Goal: Task Accomplishment & Management: Complete application form

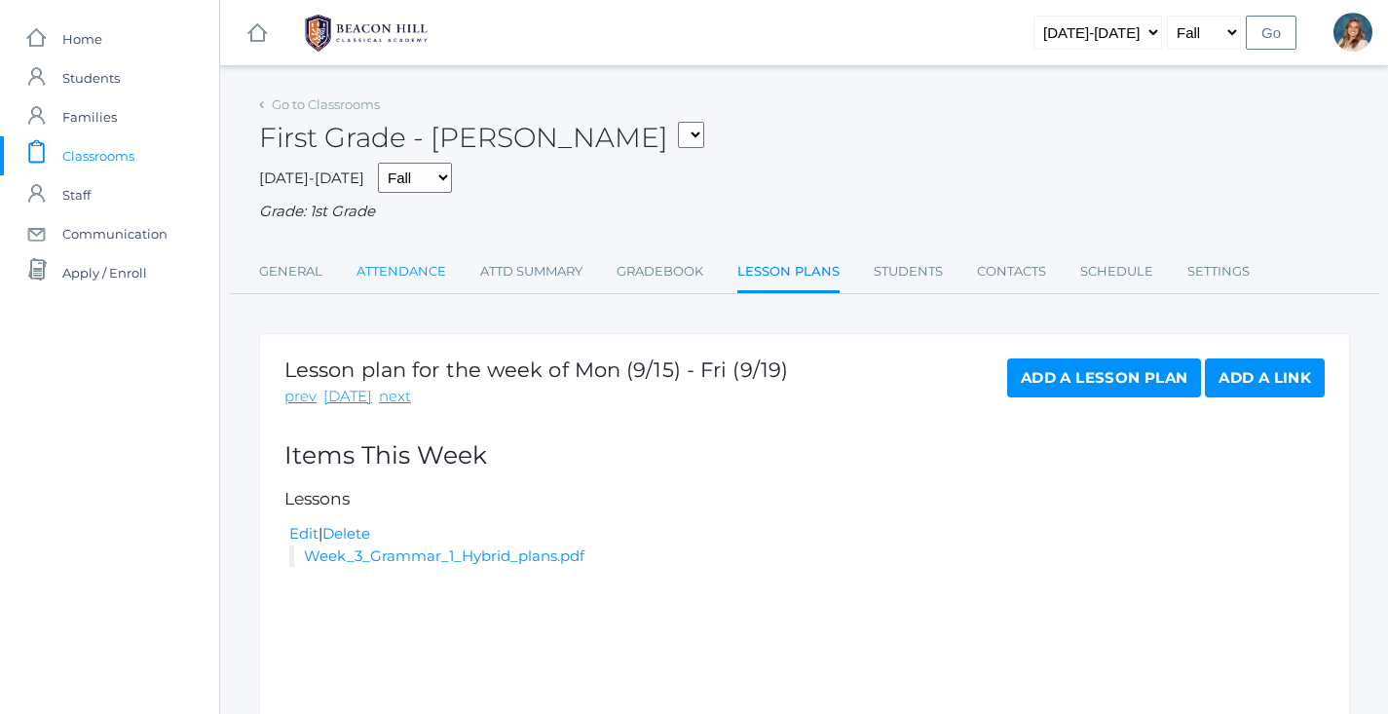
click at [389, 267] on link "Attendance" at bounding box center [402, 271] width 90 height 39
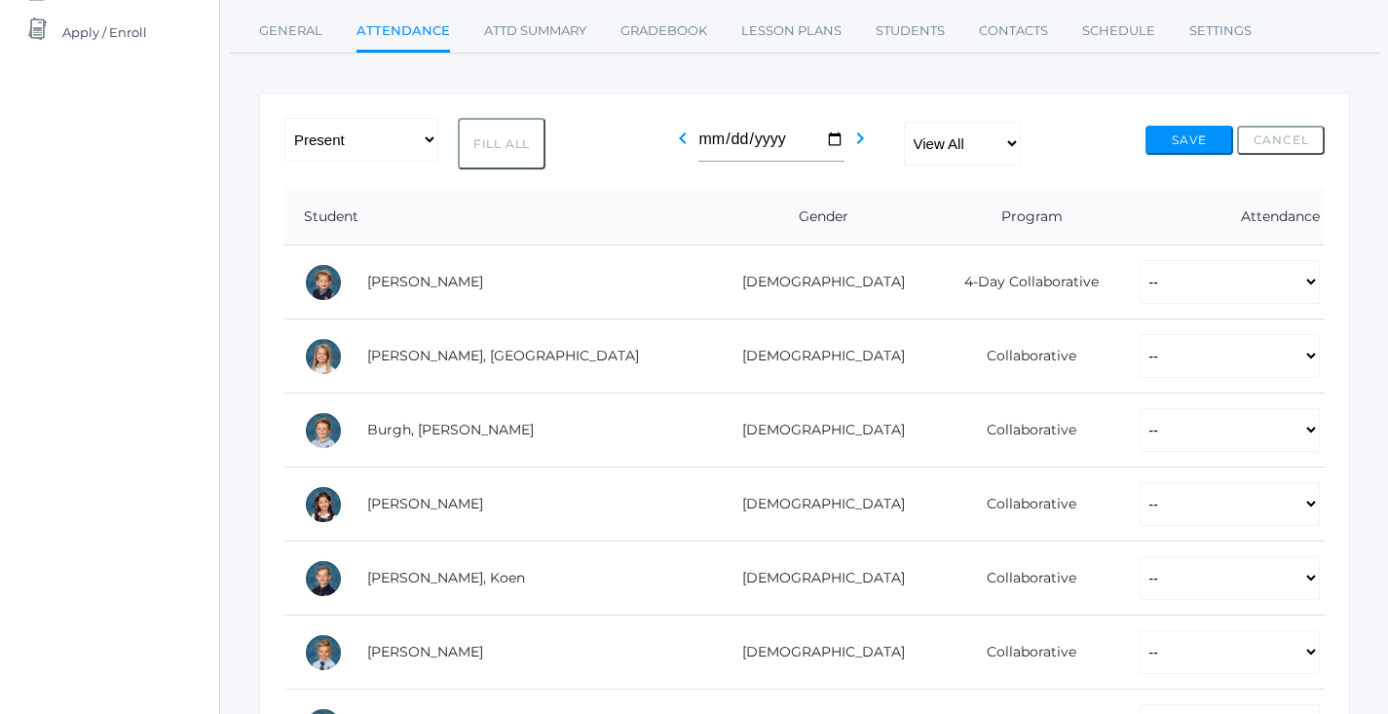
scroll to position [245, 0]
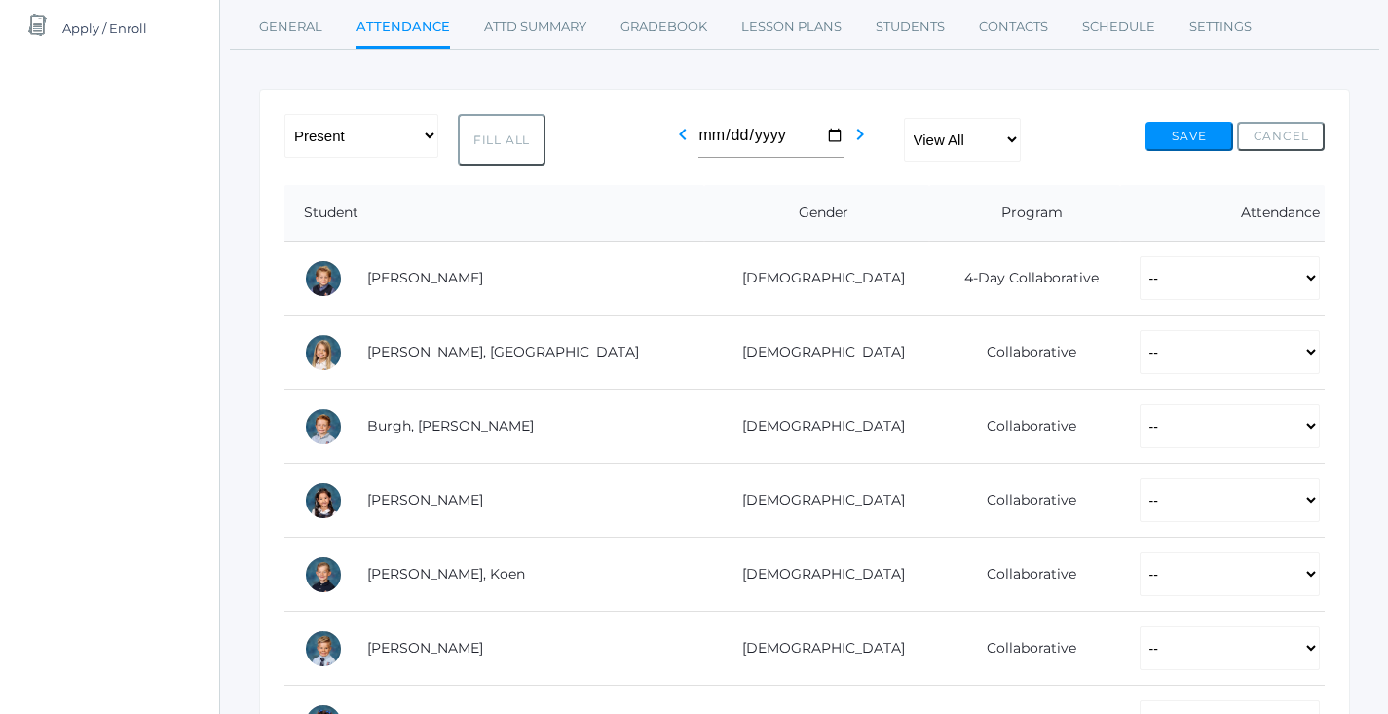
click at [402, 156] on div "-- Present Present-At-Home Tardy Excused Tardy Unexcused Absent Excused Absent …" at bounding box center [414, 140] width 261 height 52
select select "PH"
click at [463, 137] on button "Fill All" at bounding box center [502, 140] width 88 height 52
select select "PH"
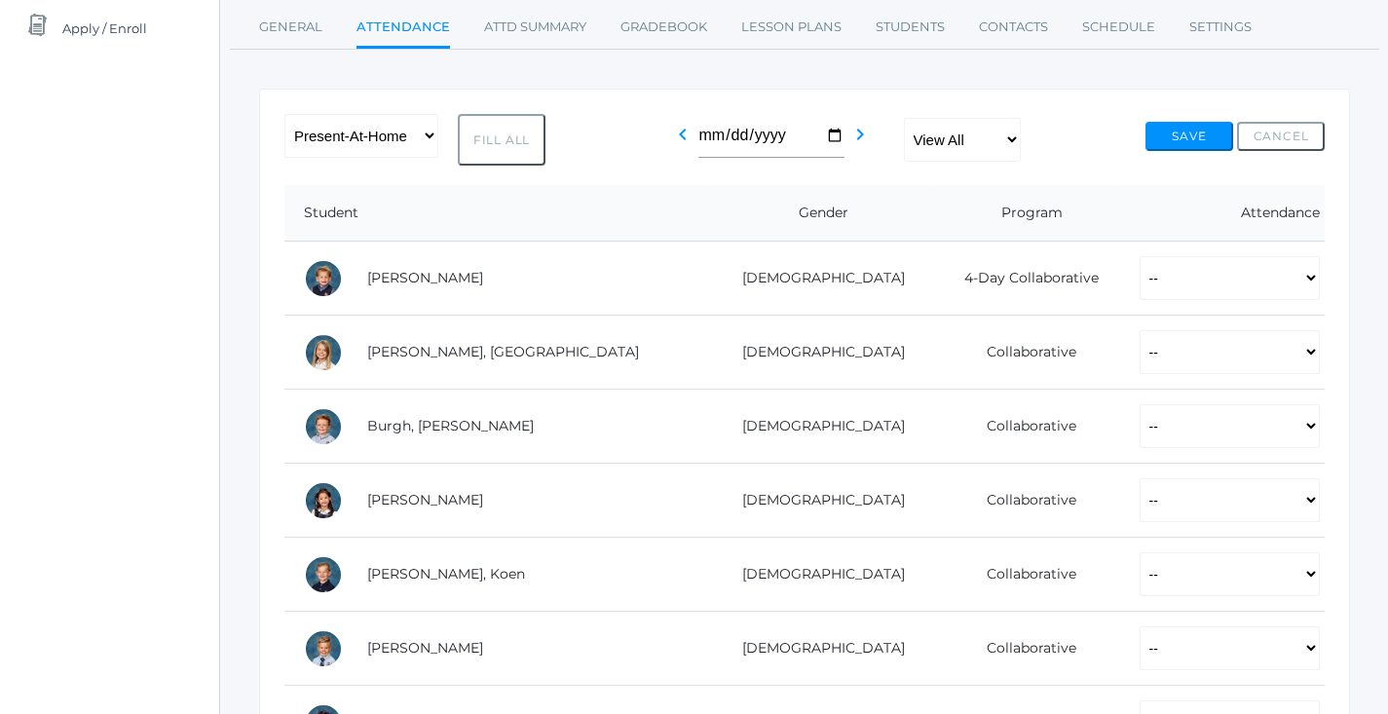
select select "PH"
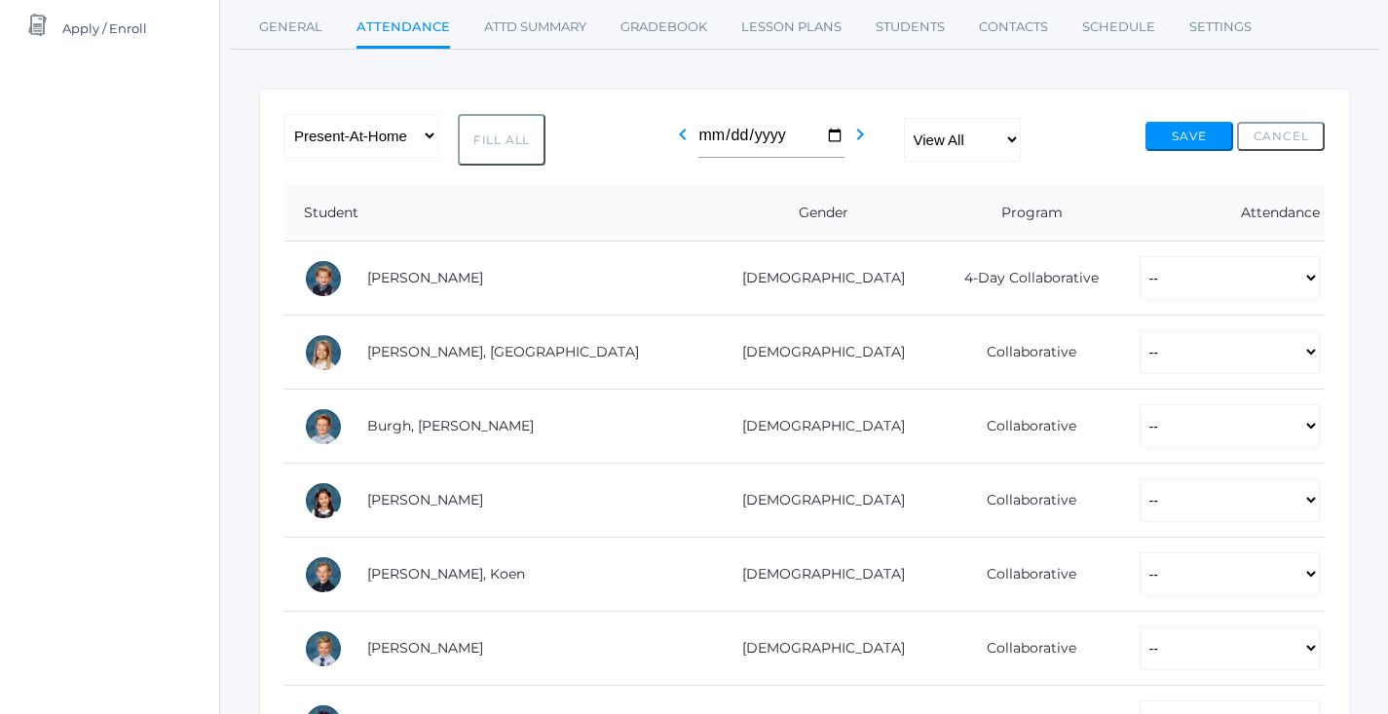
select select "PH"
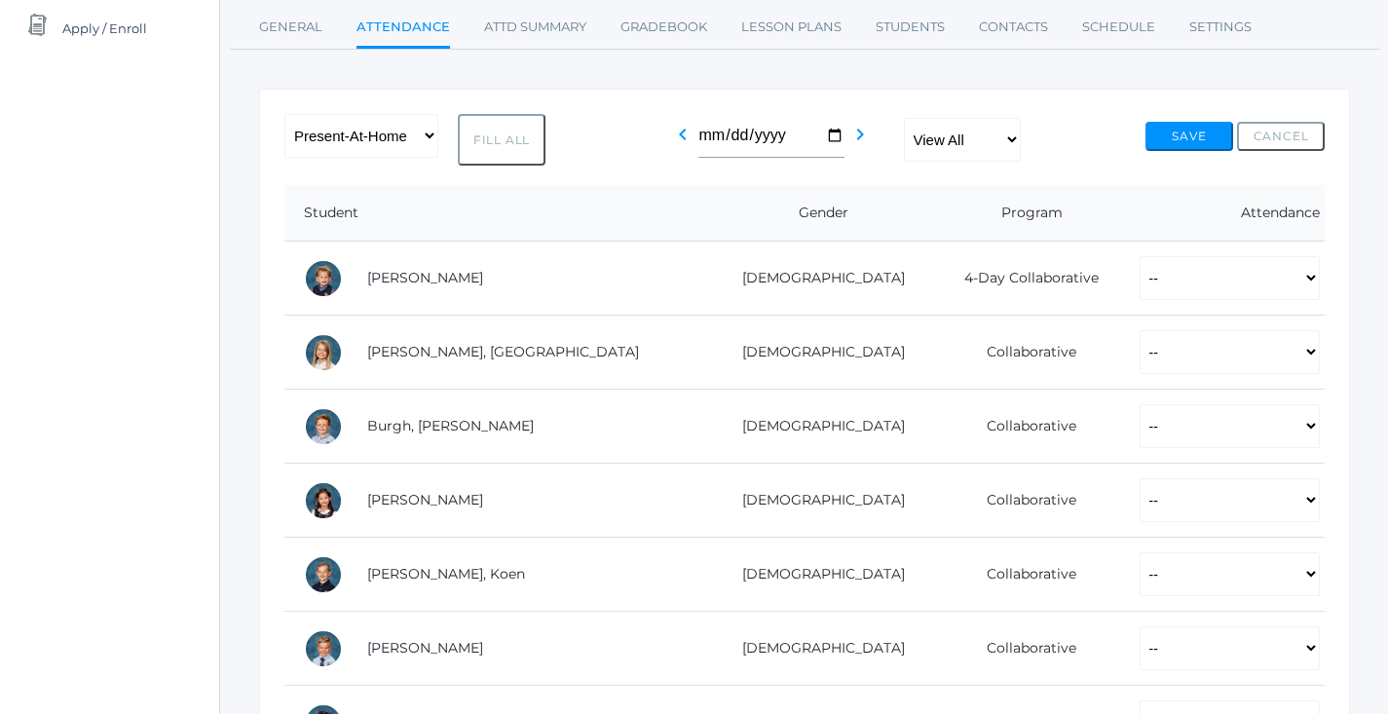
select select "PH"
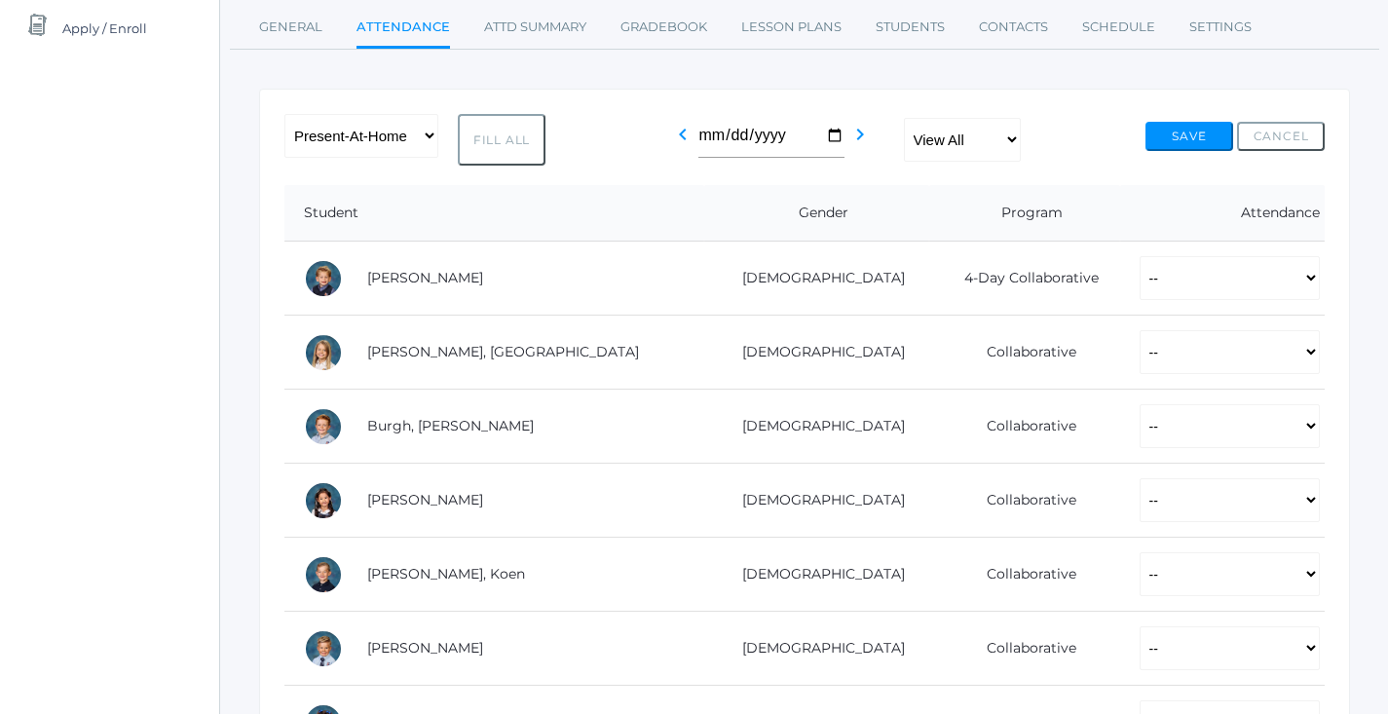
select select "PH"
select select "P"
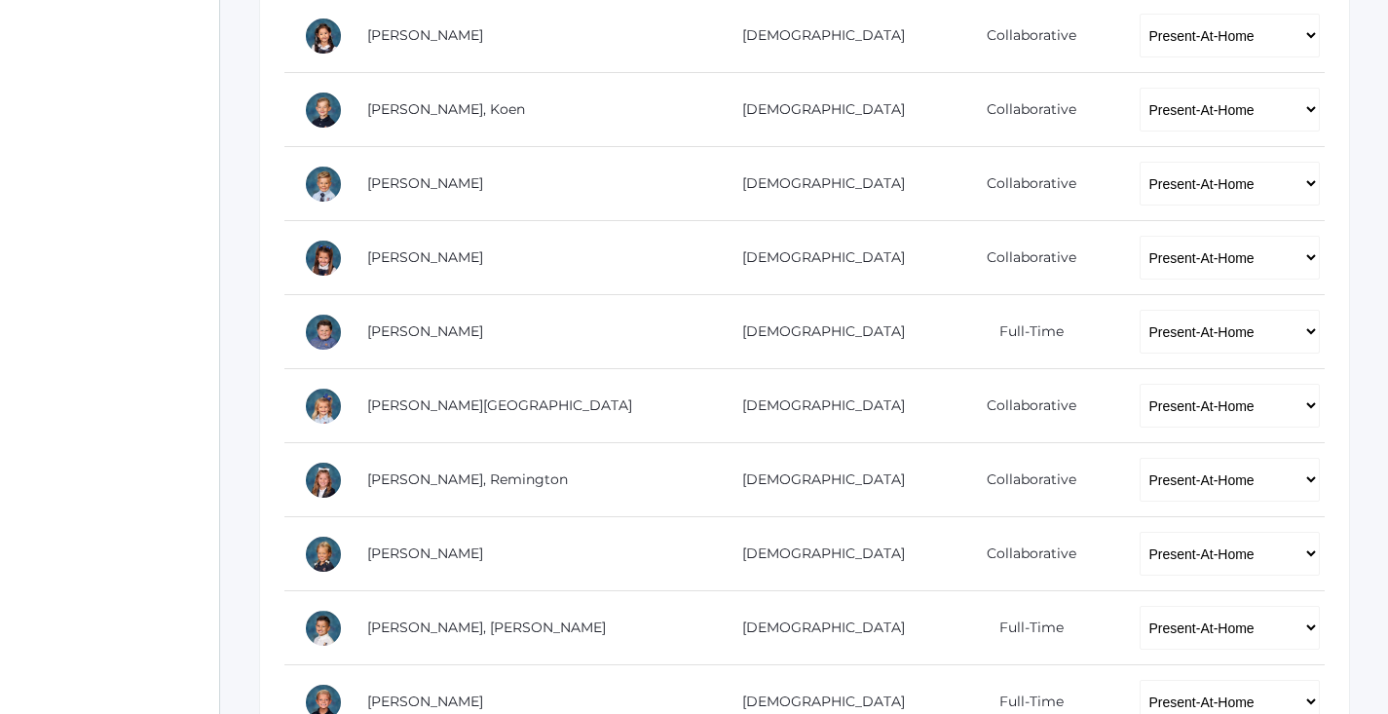
scroll to position [712, 0]
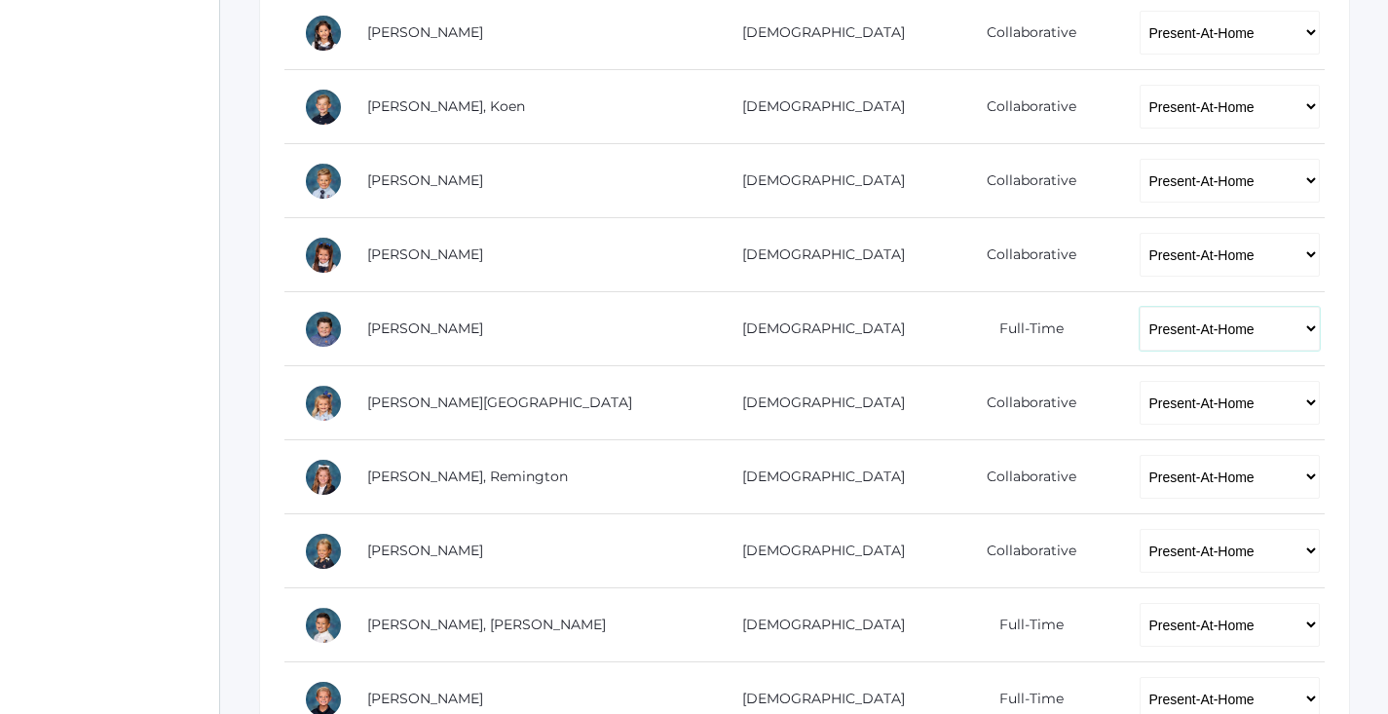
select select "P"
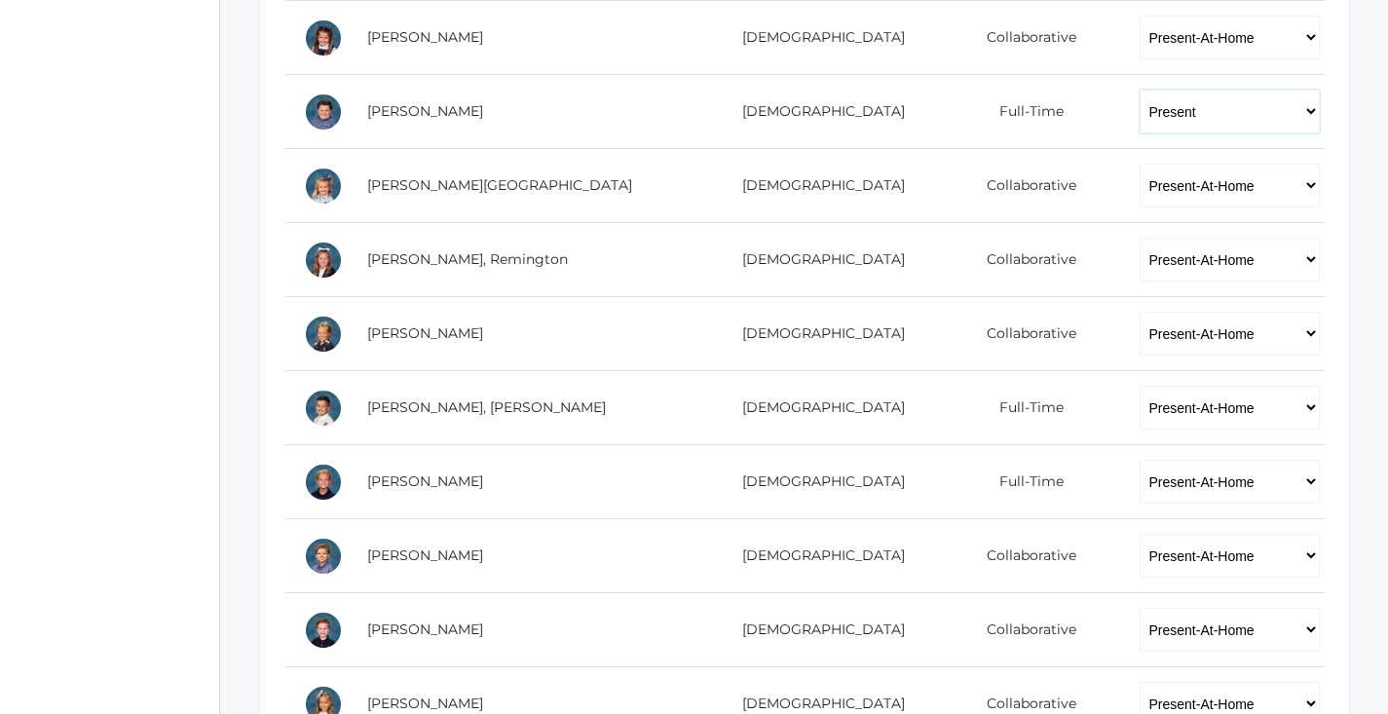
scroll to position [956, 0]
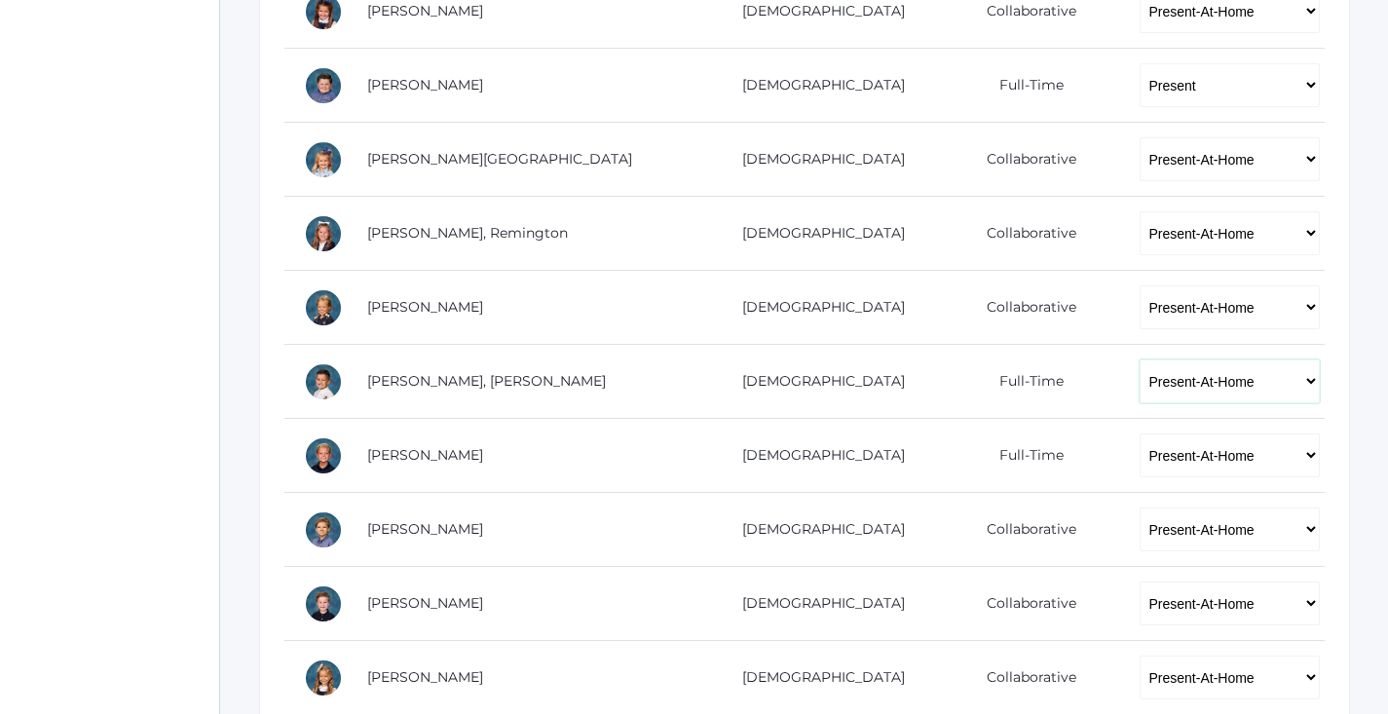
select select "P"
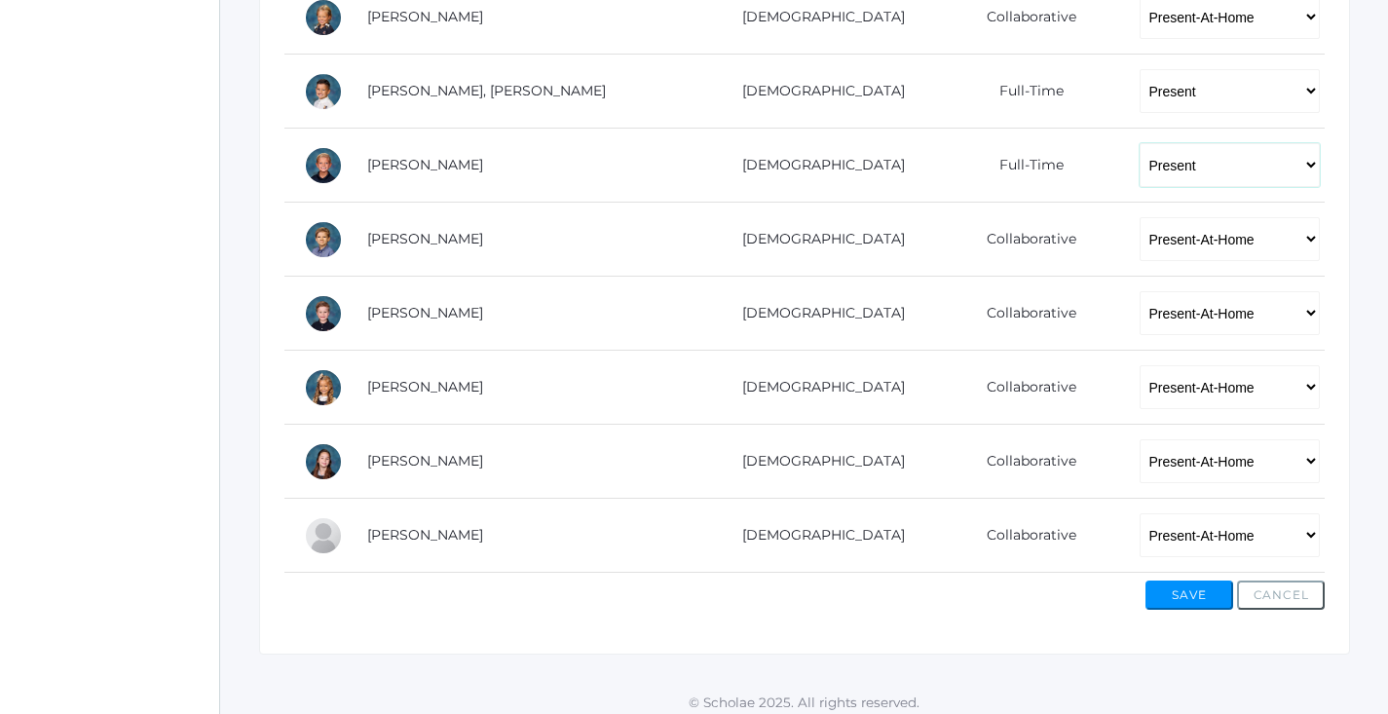
scroll to position [1250, 0]
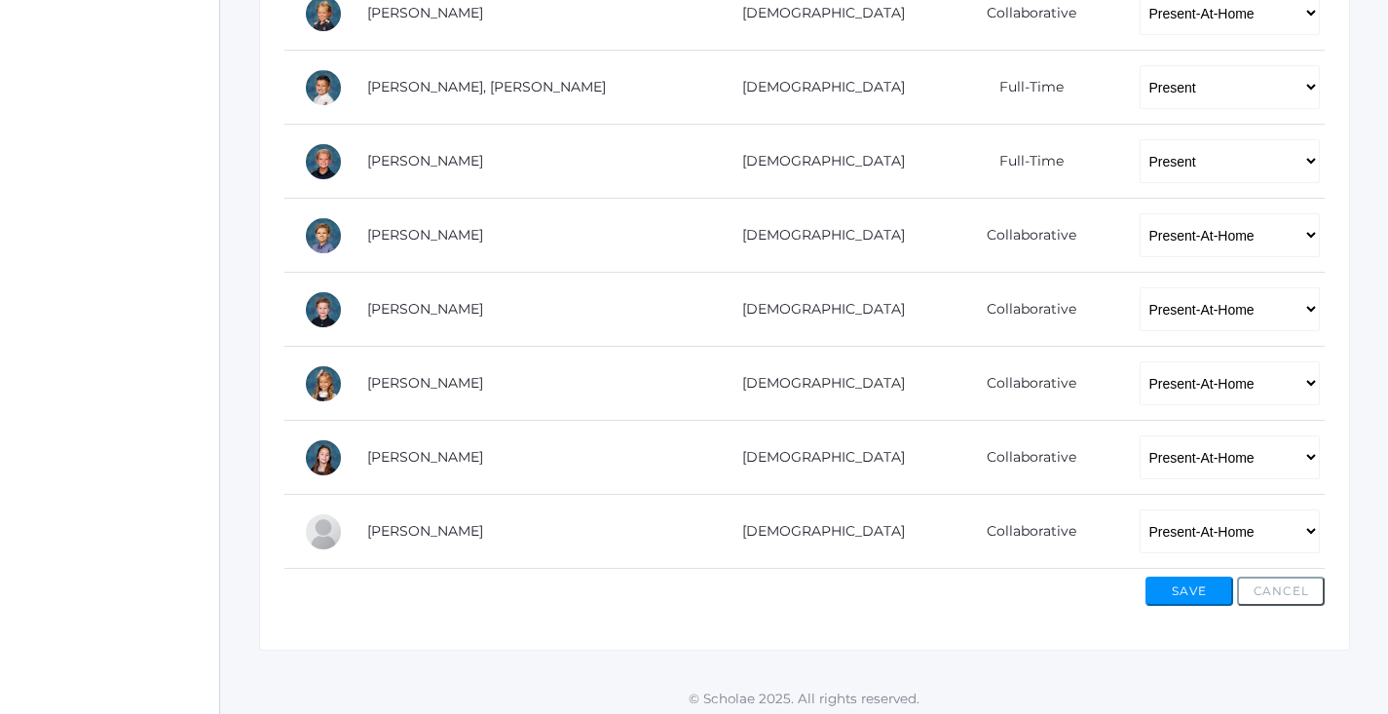
click at [1200, 585] on button "Save" at bounding box center [1190, 591] width 88 height 29
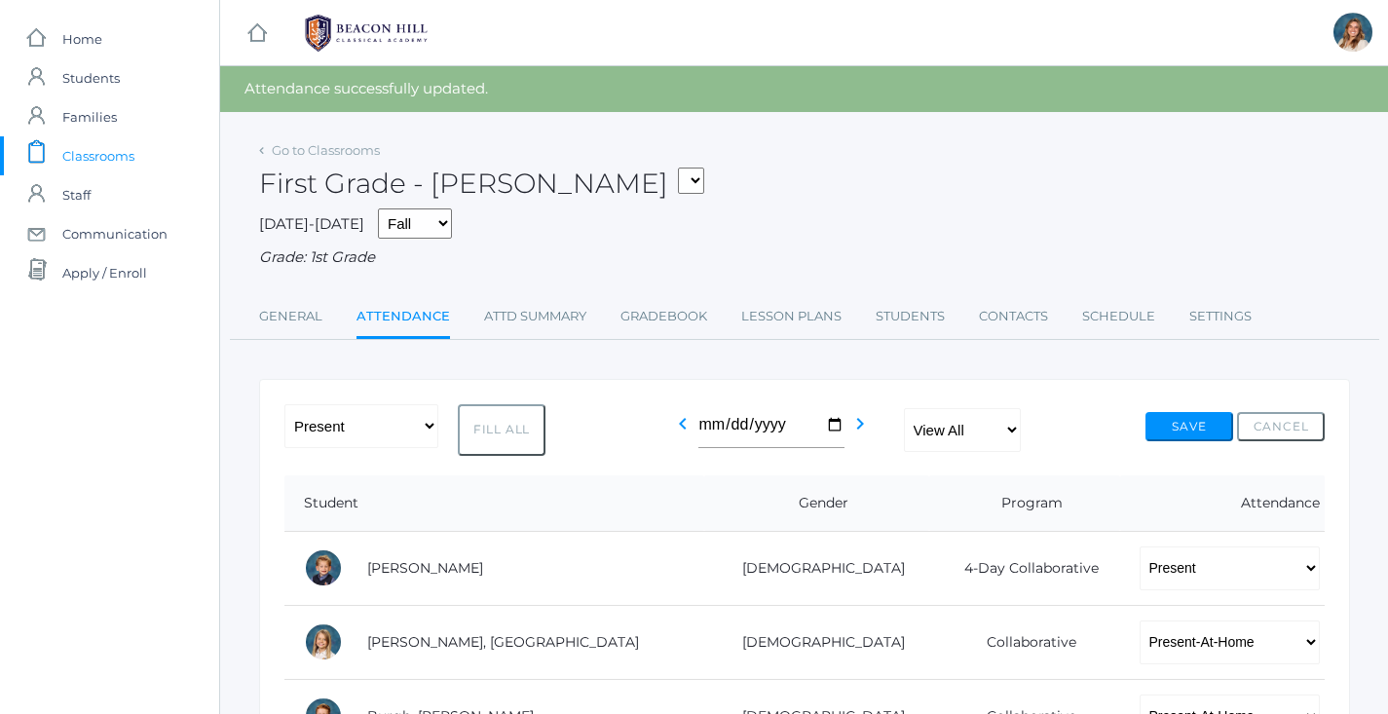
click at [99, 156] on span "Classrooms" at bounding box center [98, 155] width 72 height 39
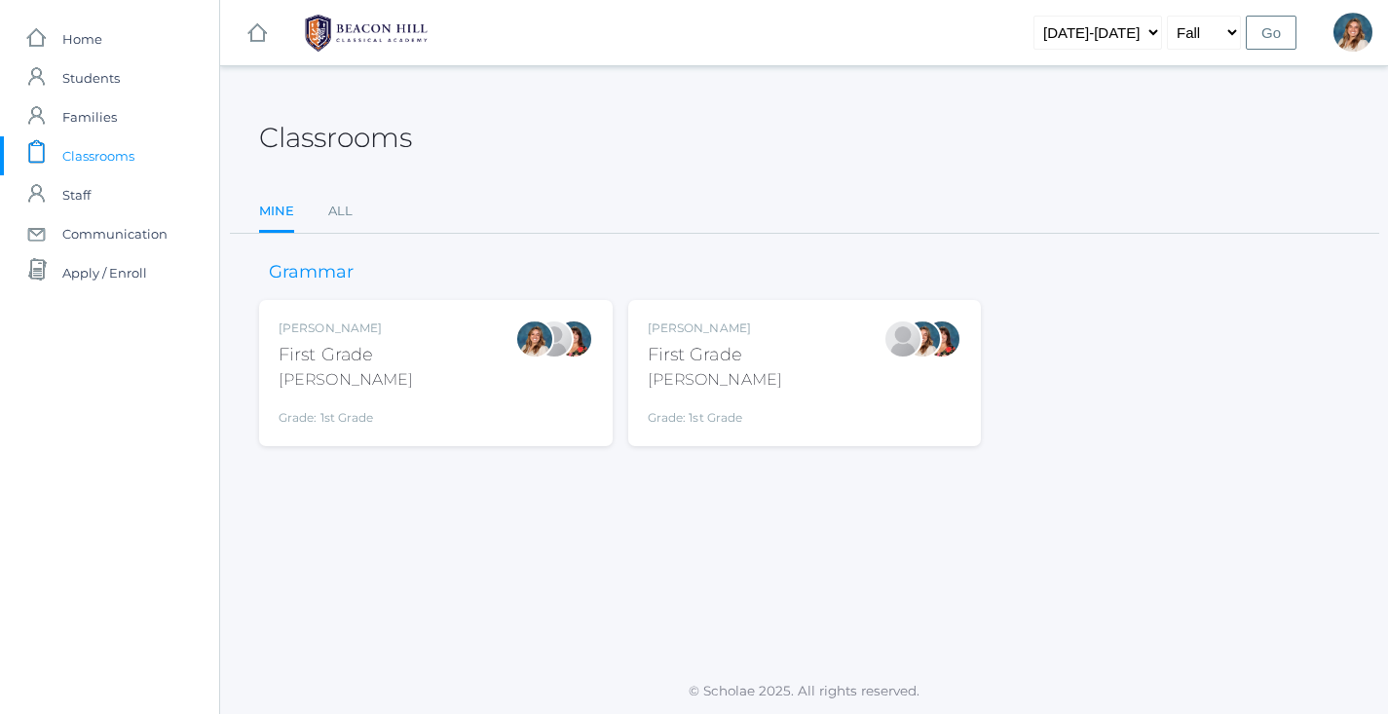
click at [765, 394] on div "Jaimie Watson First Grade Watson Grade: 1st Grade 01LA" at bounding box center [805, 373] width 315 height 107
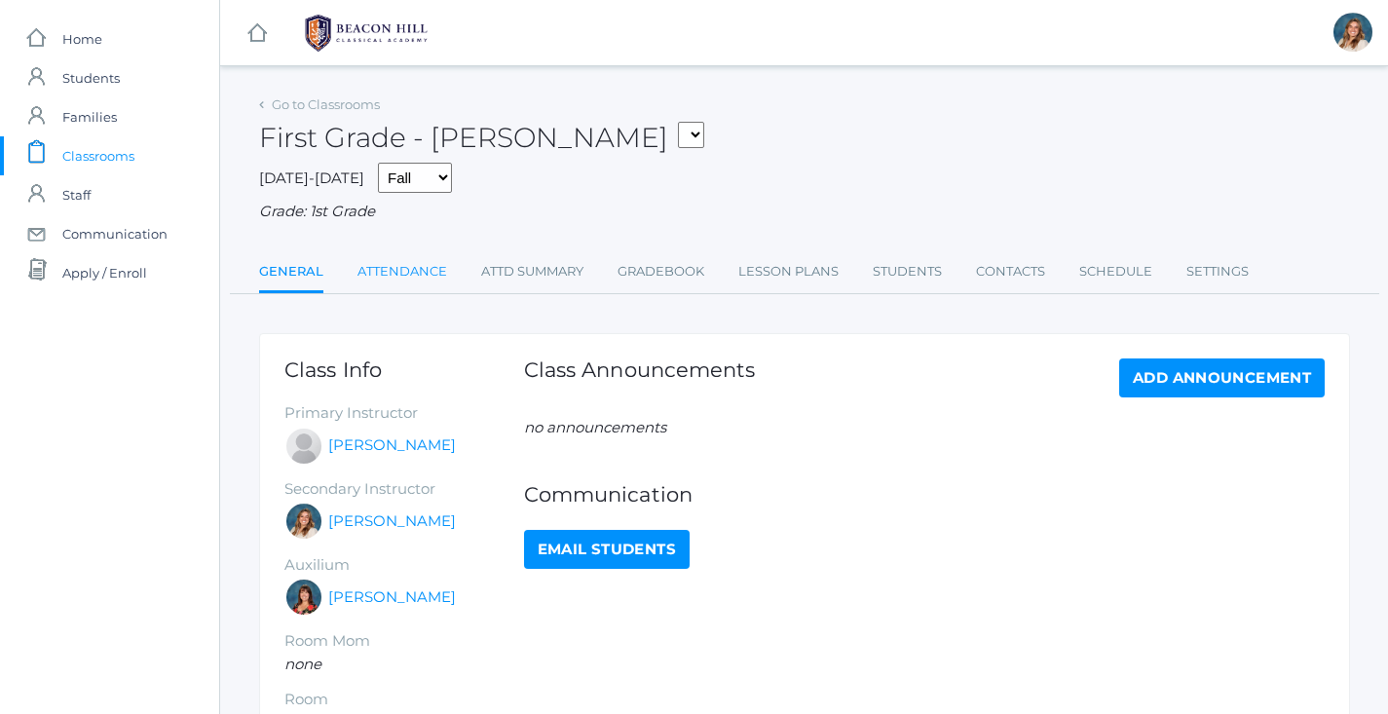
click at [393, 262] on link "Attendance" at bounding box center [403, 271] width 90 height 39
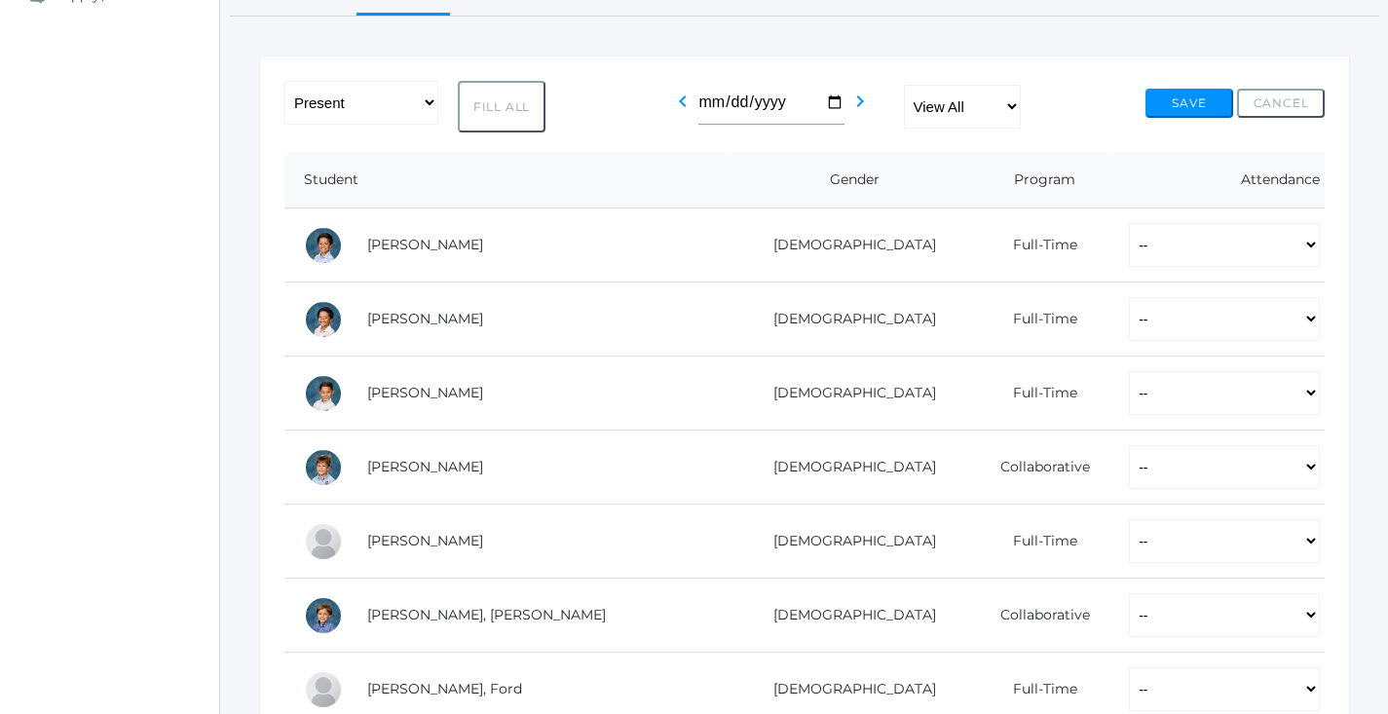
scroll to position [279, 0]
click at [510, 112] on button "Fill All" at bounding box center [502, 106] width 88 height 52
select select "P"
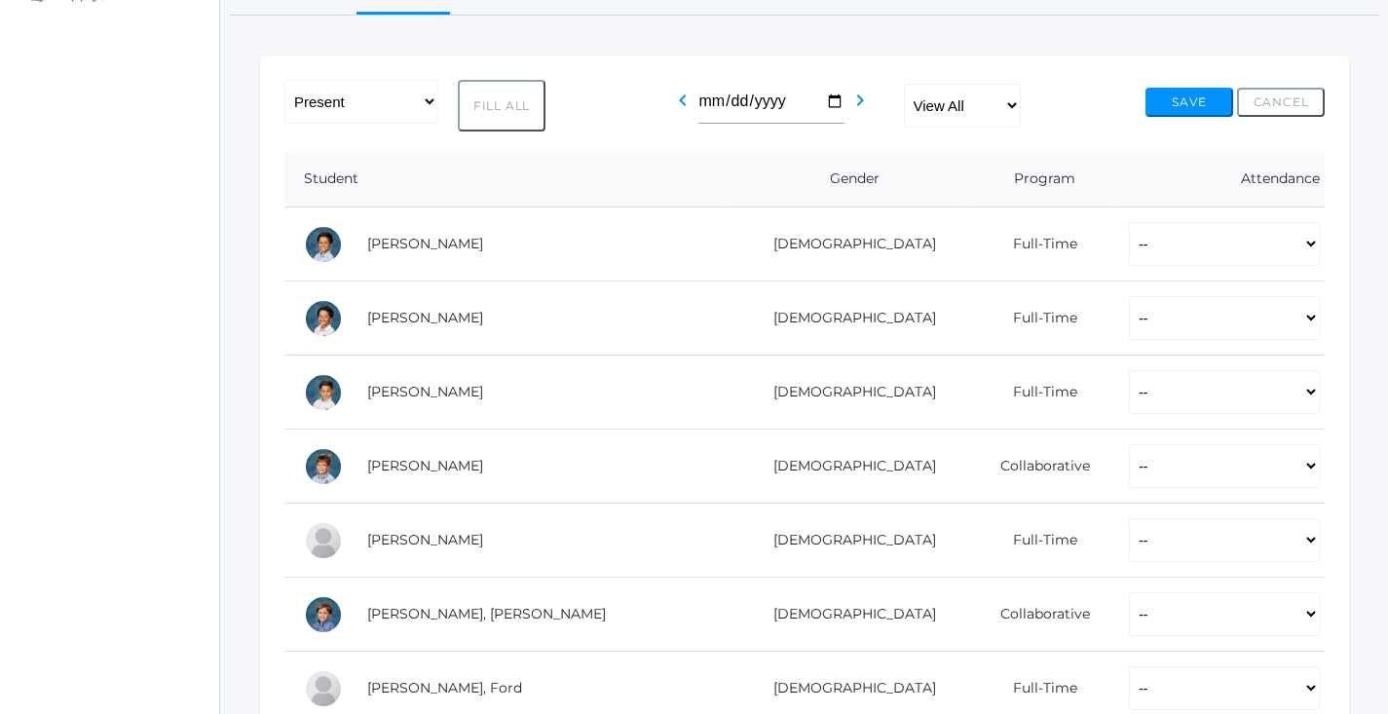
select select "P"
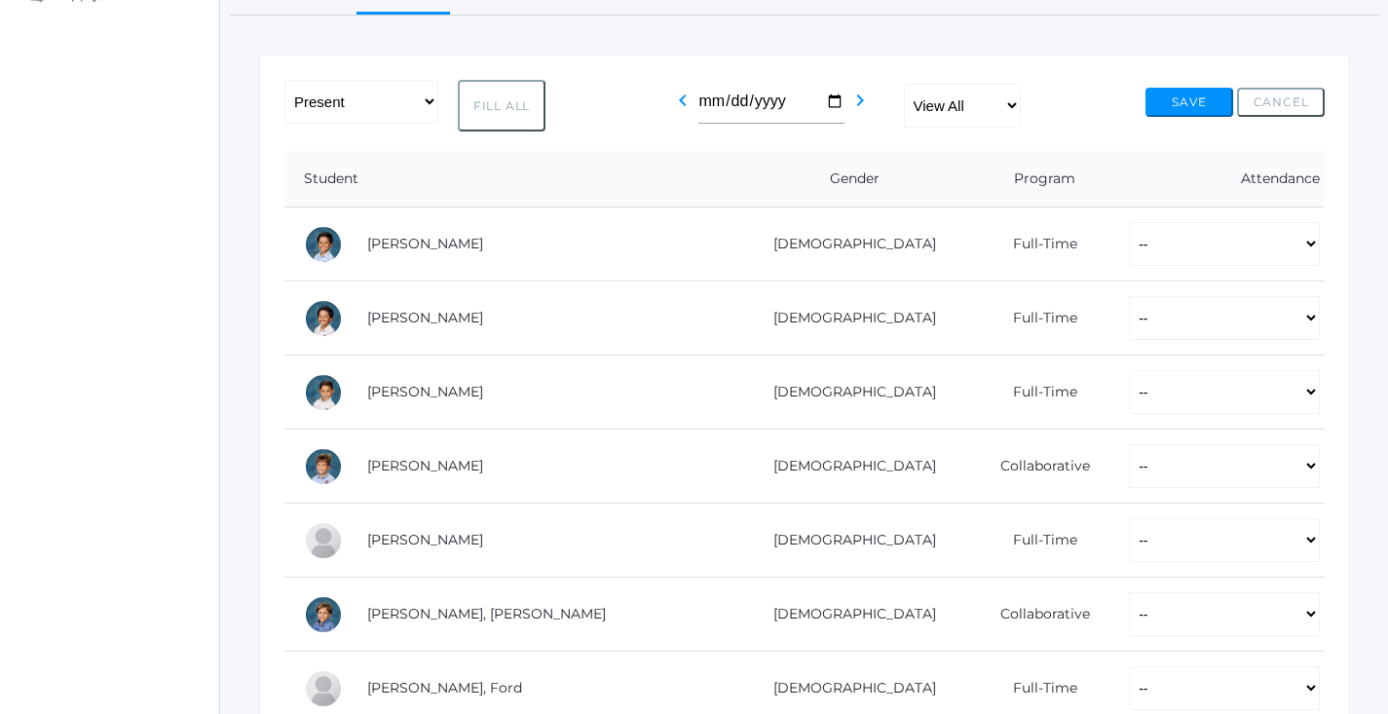
select select "P"
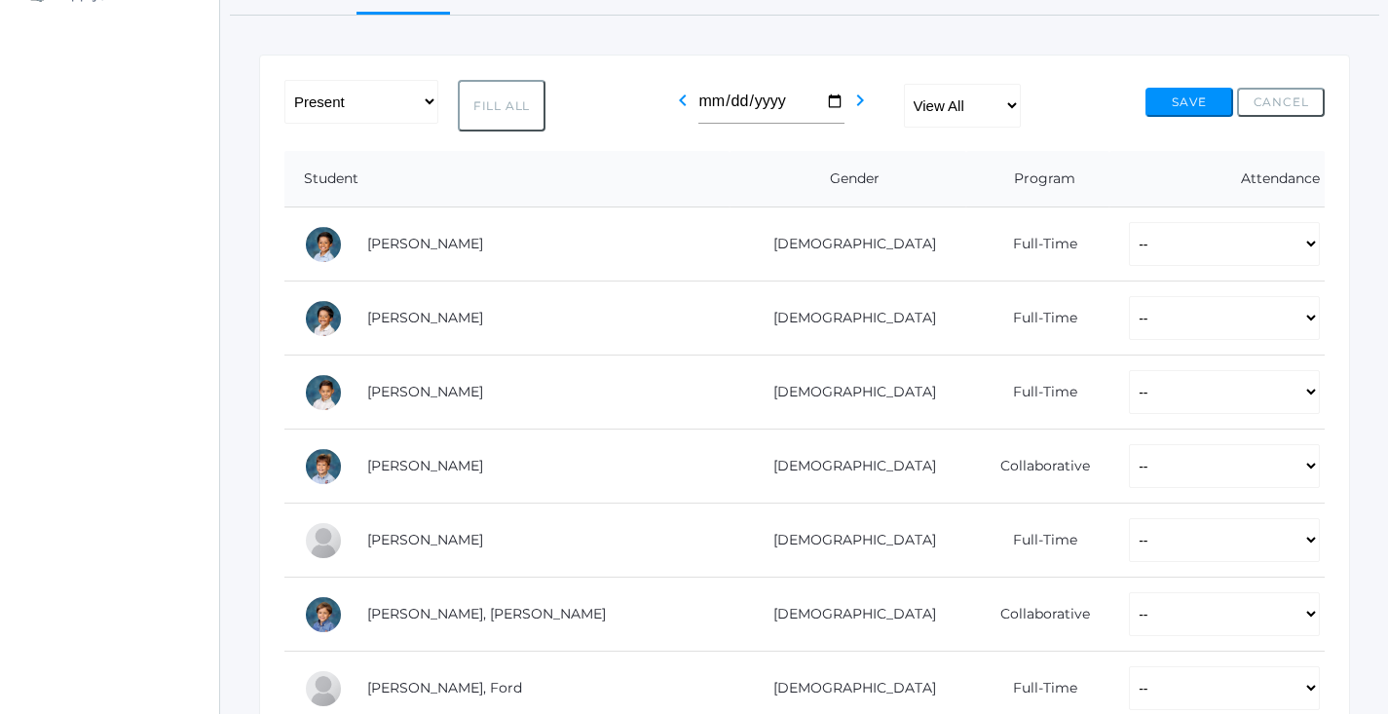
select select "P"
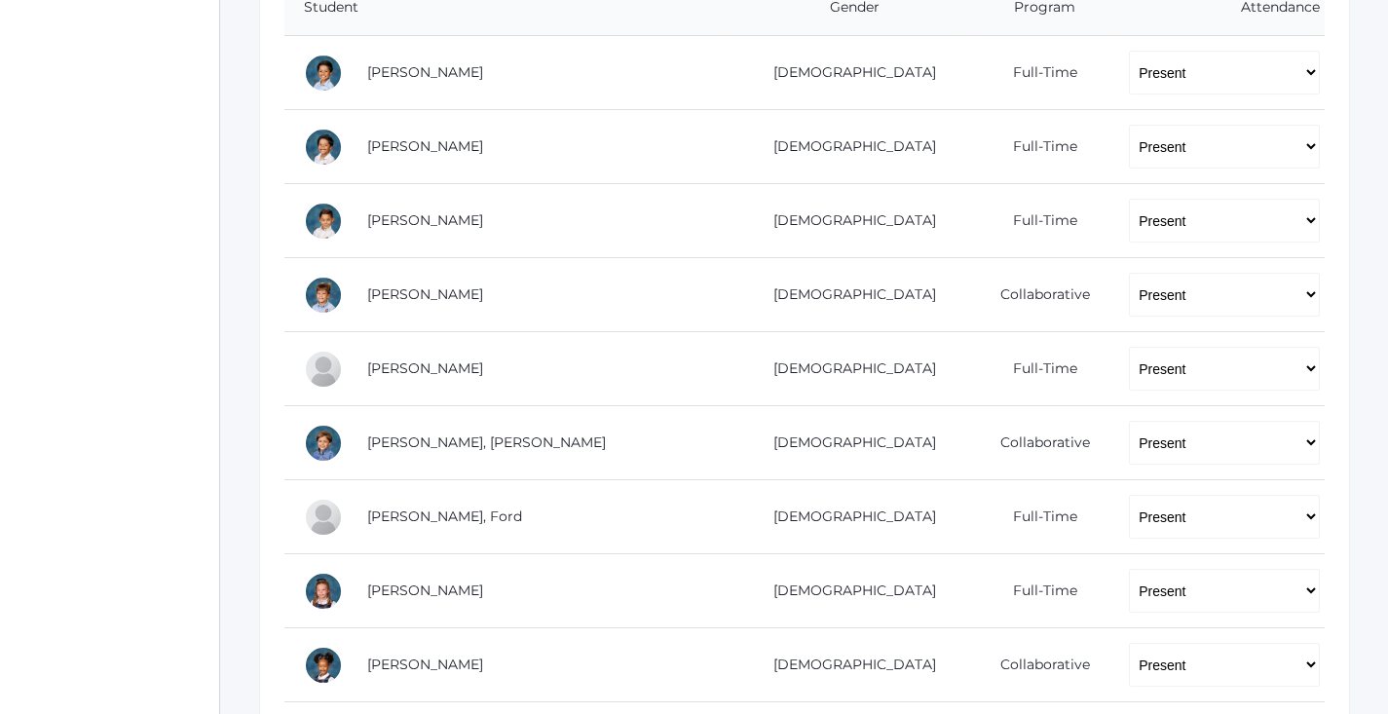
scroll to position [454, 0]
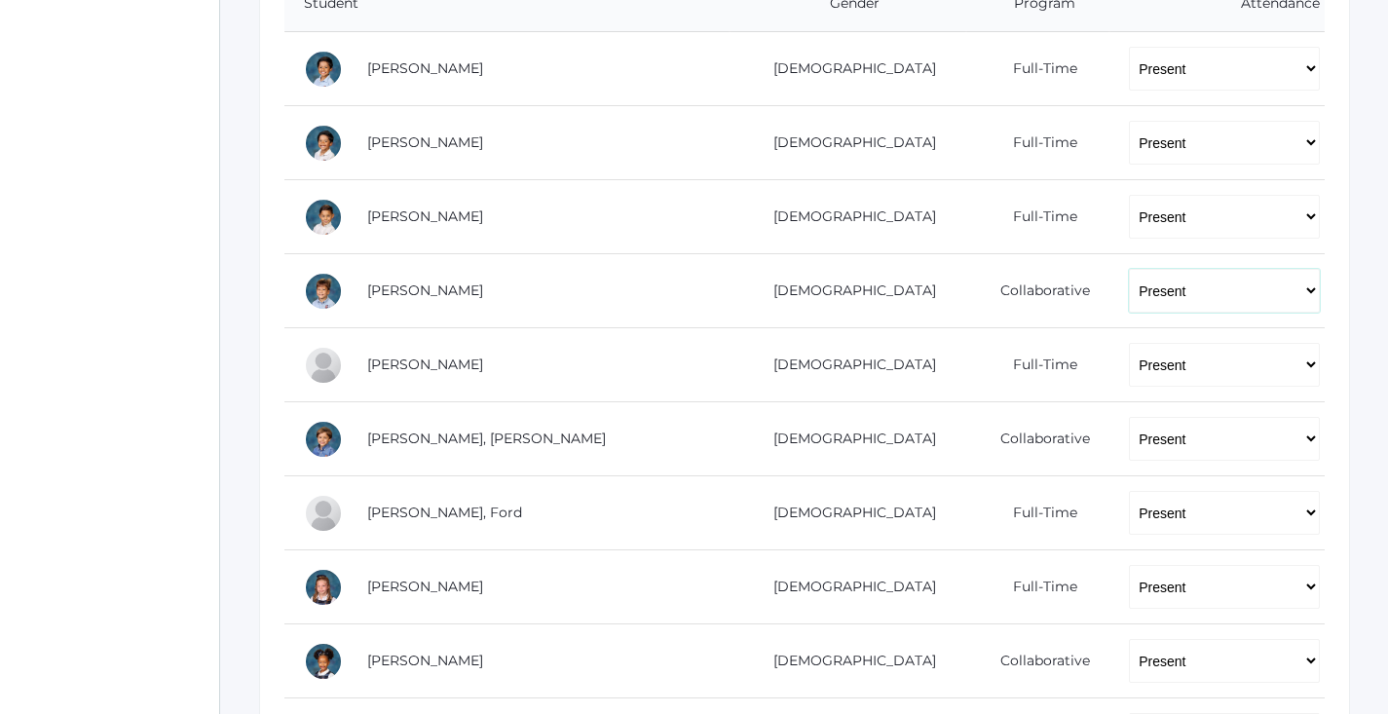
select select "PH"
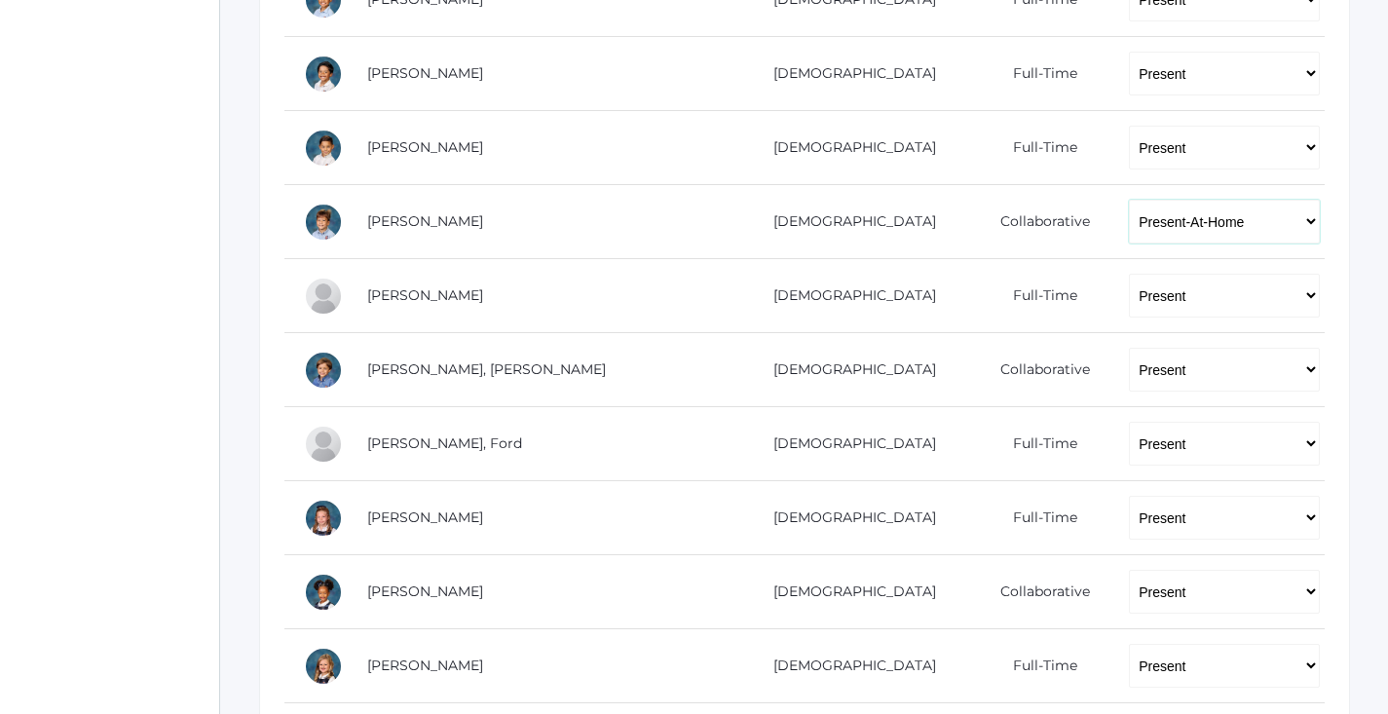
scroll to position [528, 0]
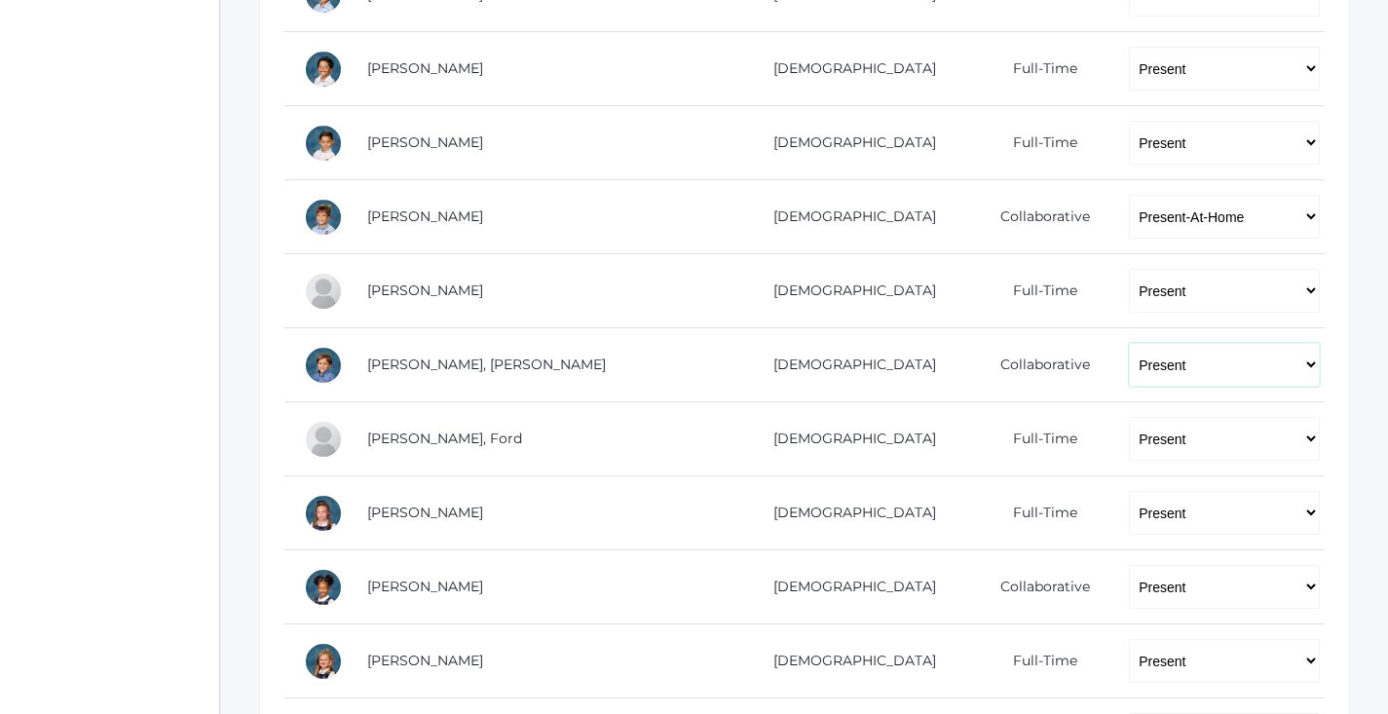
select select "PH"
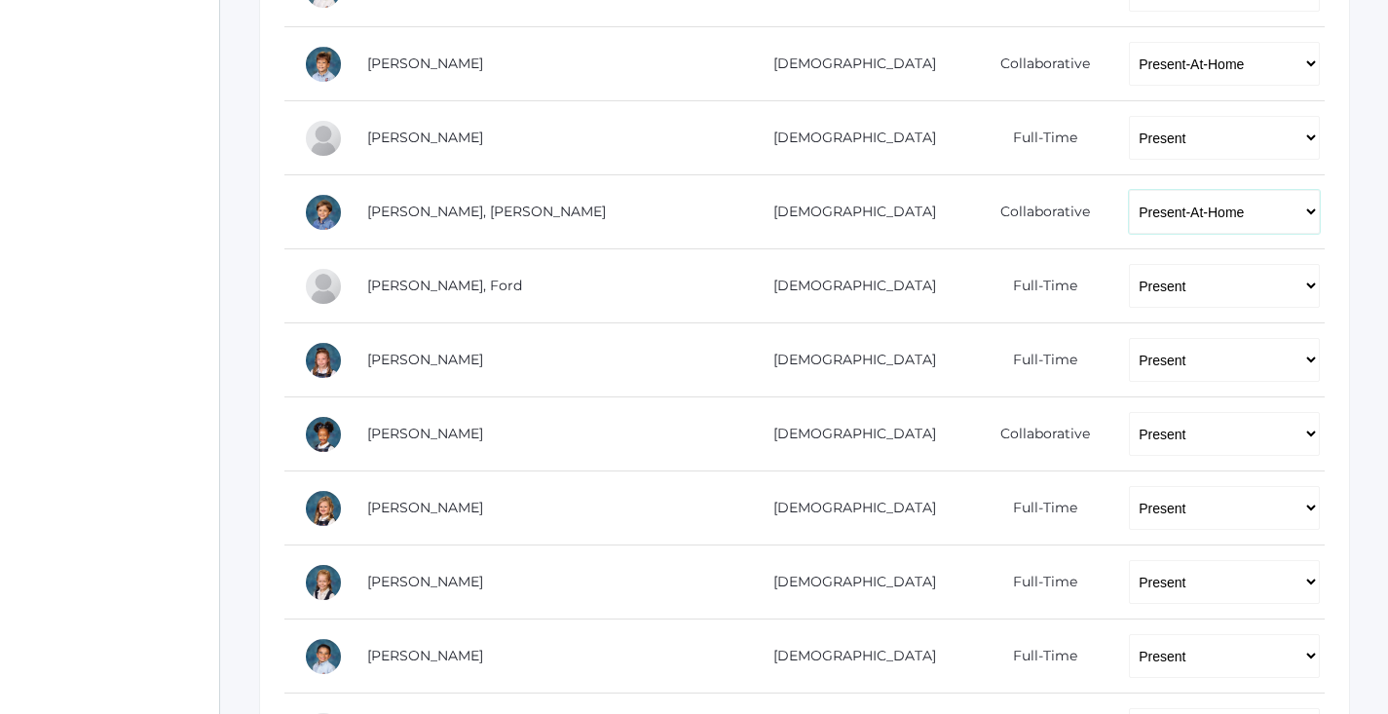
scroll to position [682, 0]
select select "PH"
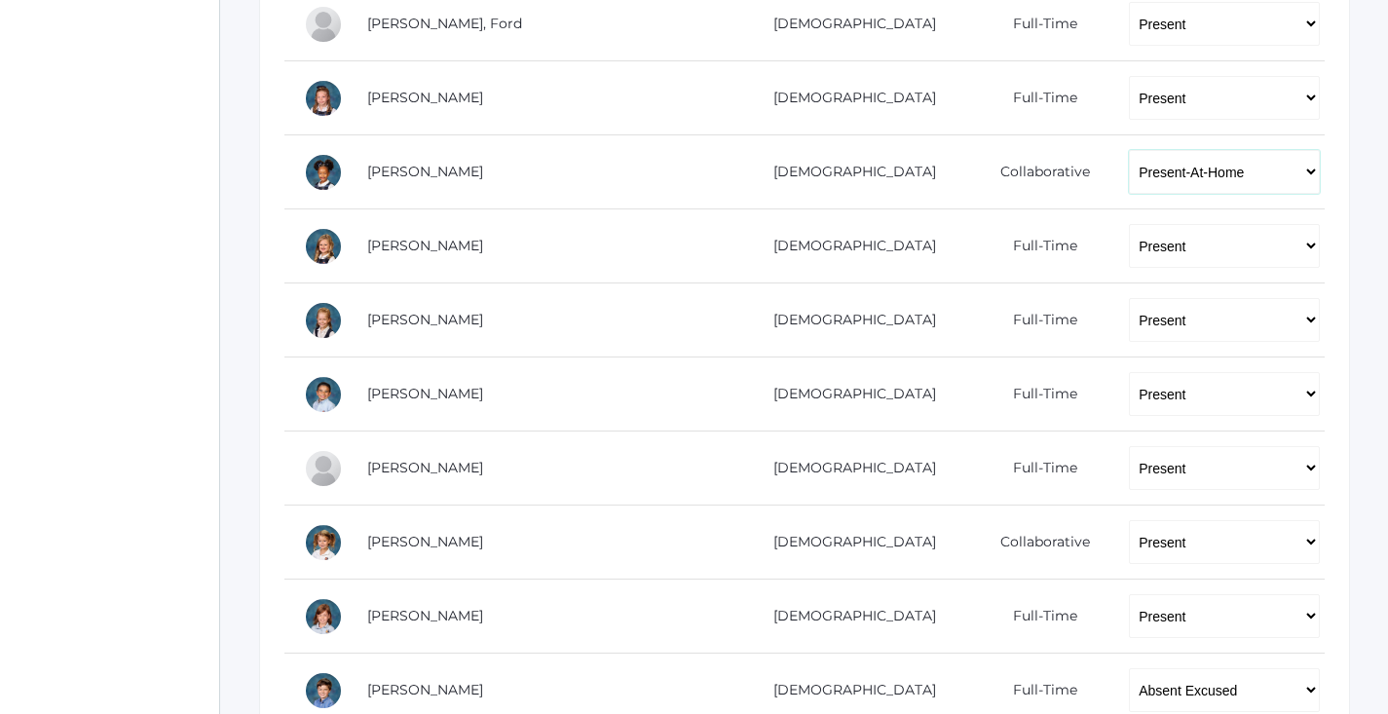
scroll to position [953, 0]
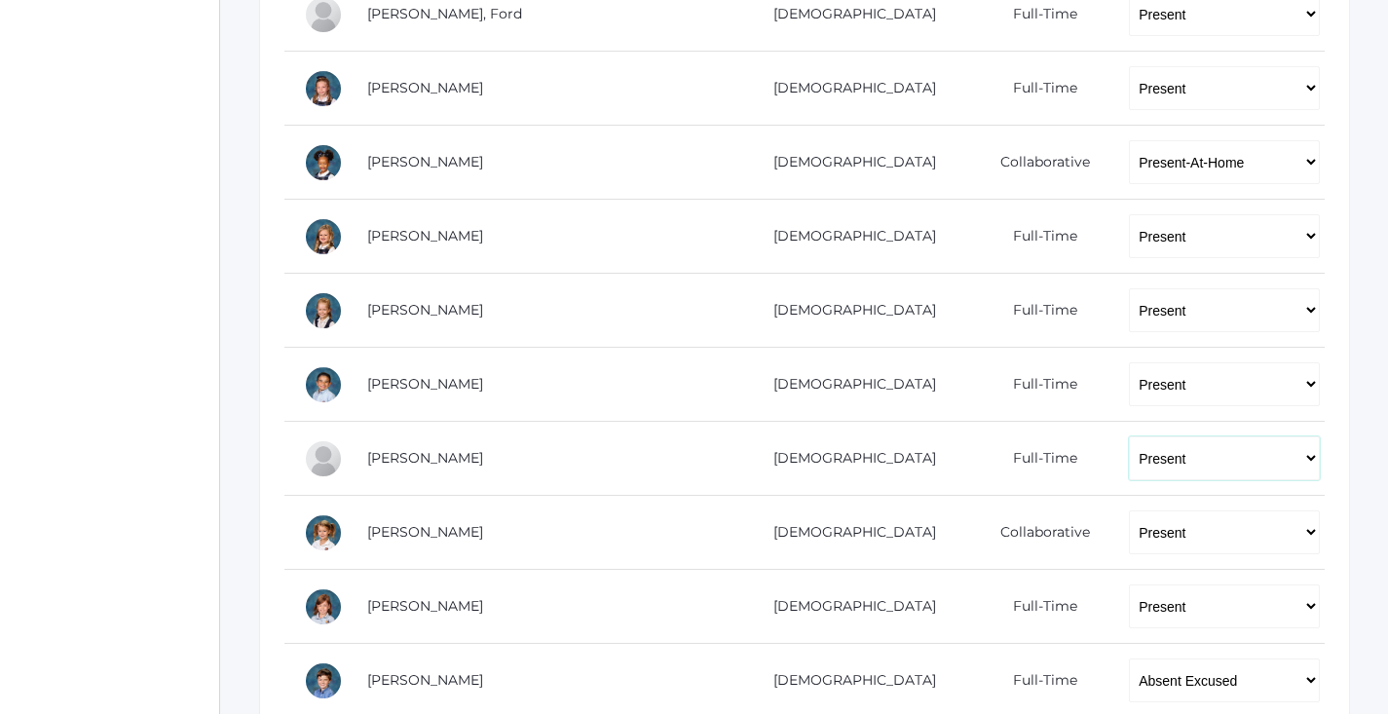
select select
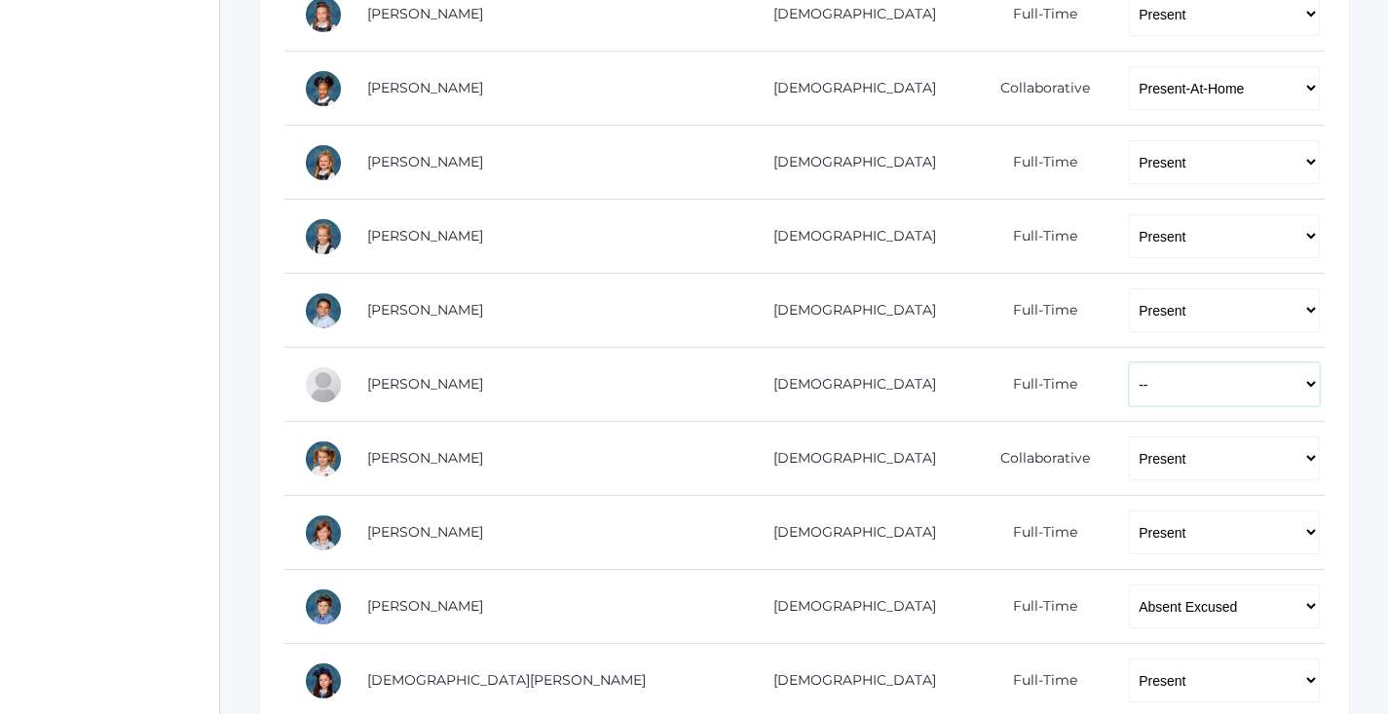
scroll to position [1089, 0]
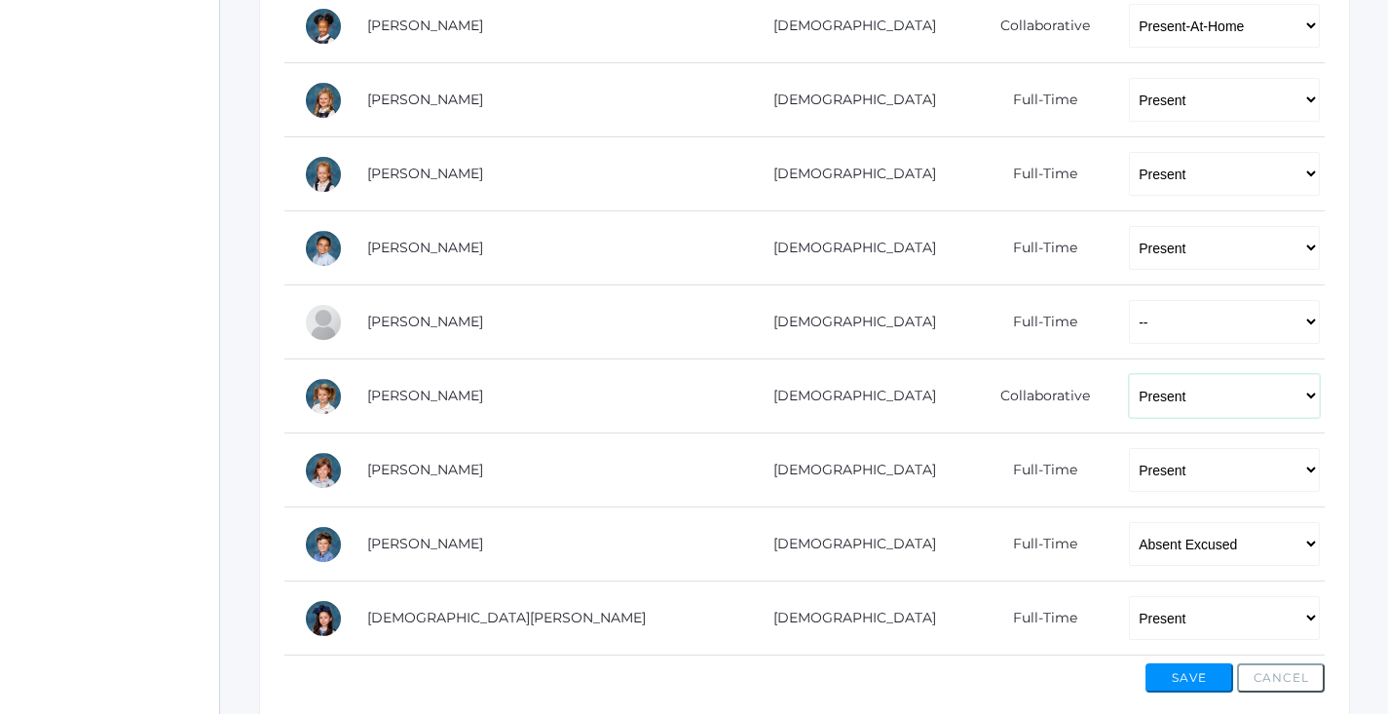
select select "PH"
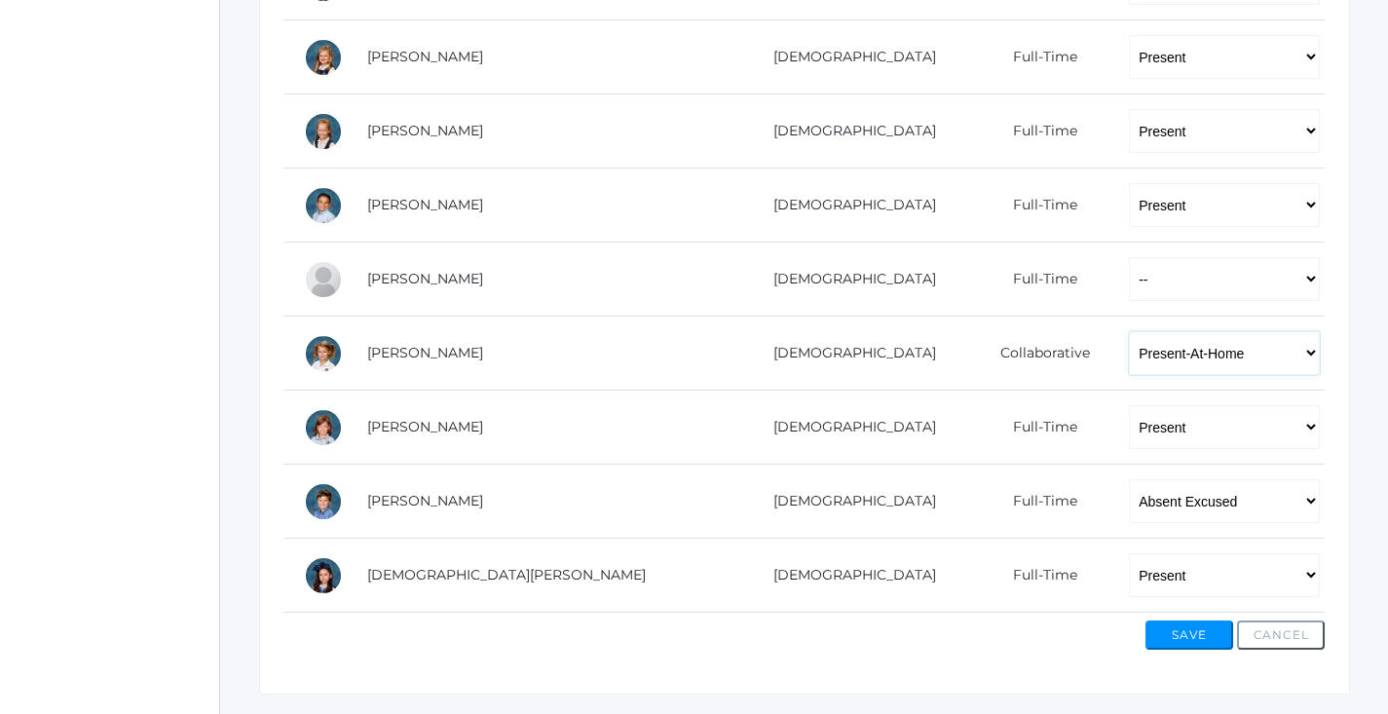
scroll to position [1119, 0]
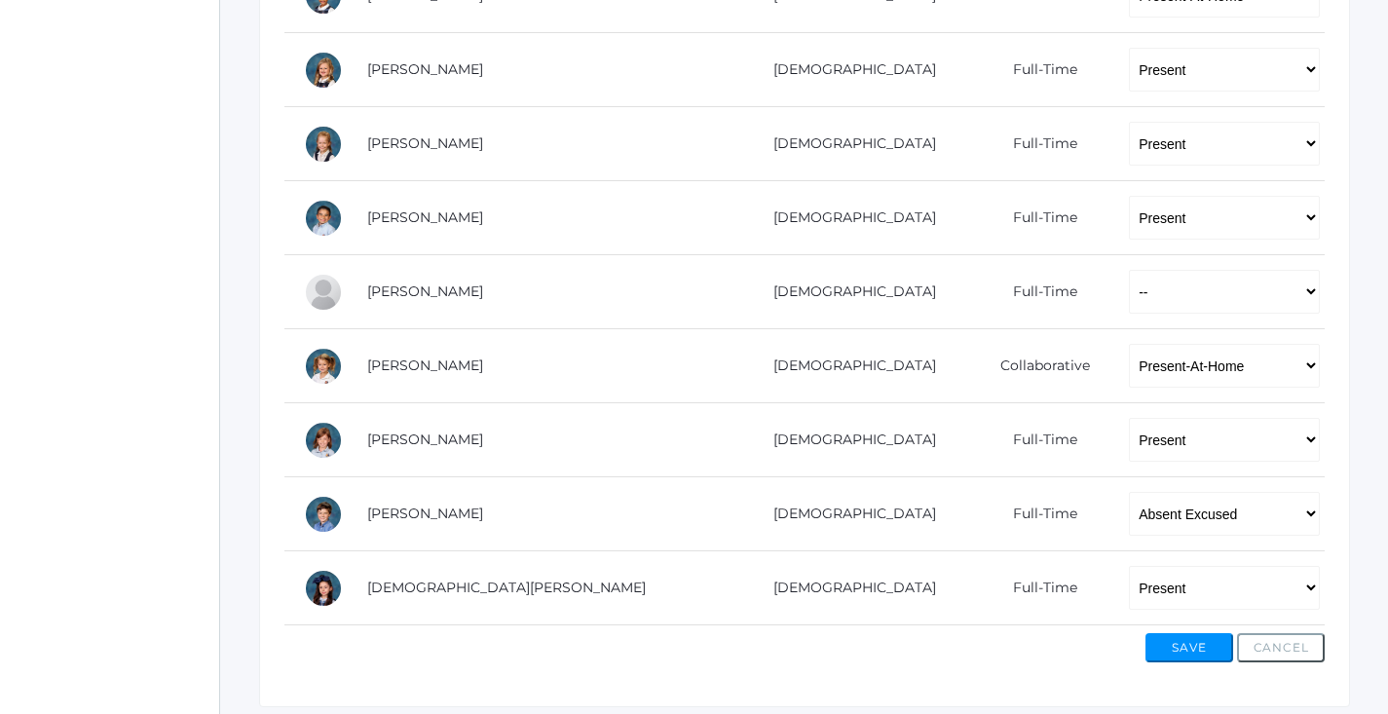
click at [1191, 640] on button "Save" at bounding box center [1190, 647] width 88 height 29
